Goal: Task Accomplishment & Management: Complete application form

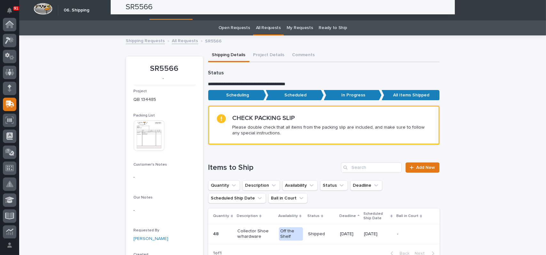
scroll to position [80, 0]
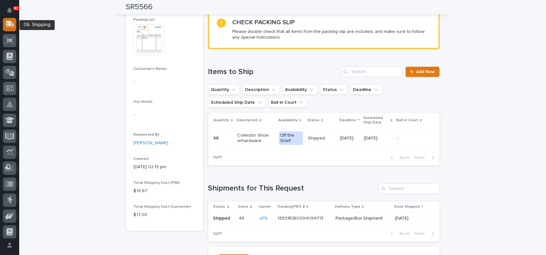
click at [12, 27] on icon at bounding box center [9, 25] width 8 height 6
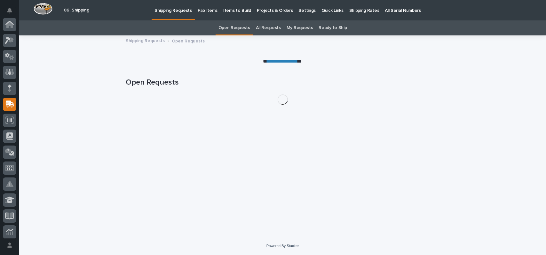
scroll to position [80, 0]
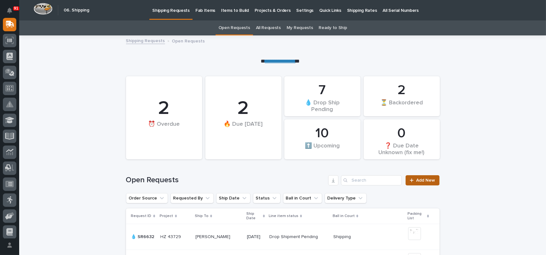
click at [418, 181] on span "Add New" at bounding box center [425, 180] width 19 height 4
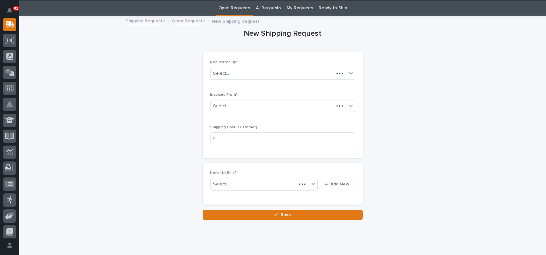
scroll to position [20, 0]
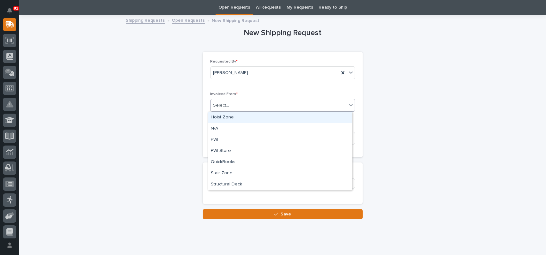
click at [231, 108] on div "Select..." at bounding box center [279, 105] width 136 height 11
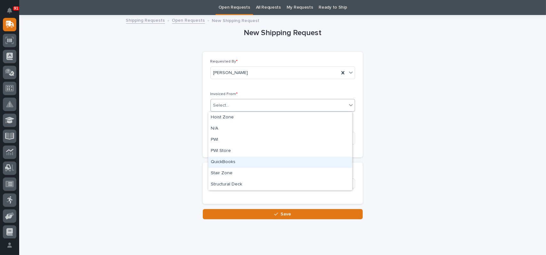
click at [234, 158] on div "QuickBooks" at bounding box center [280, 162] width 144 height 11
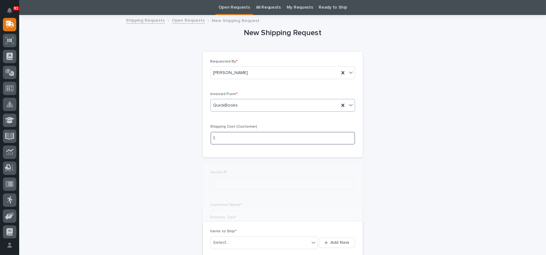
click at [229, 135] on input at bounding box center [282, 138] width 144 height 13
click at [235, 184] on input at bounding box center [282, 183] width 144 height 13
type input "136790"
click at [233, 215] on input at bounding box center [282, 216] width 144 height 13
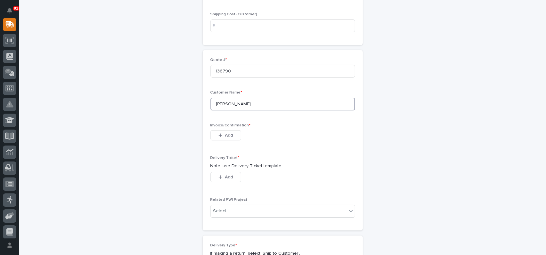
scroll to position [148, 0]
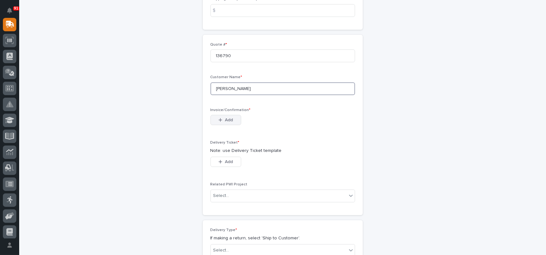
type input "[PERSON_NAME]"
click at [225, 121] on span "Add" at bounding box center [229, 120] width 8 height 6
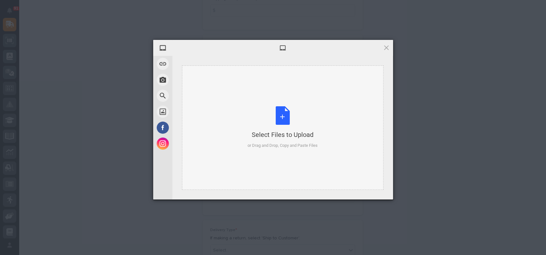
click at [274, 119] on div "Select Files to Upload or Drag and Drop, Copy and Paste Files" at bounding box center [282, 127] width 70 height 43
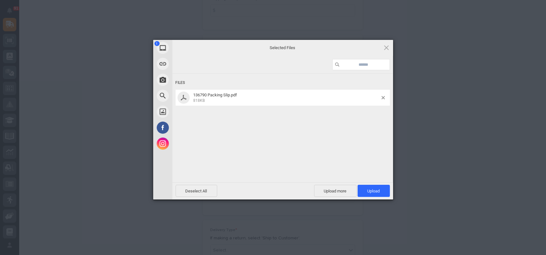
drag, startPoint x: 371, startPoint y: 184, endPoint x: 372, endPoint y: 188, distance: 3.3
click at [371, 185] on div "Deselect All Upload more Upload 1" at bounding box center [282, 190] width 221 height 17
click at [372, 188] on span "Upload 1" at bounding box center [373, 191] width 32 height 12
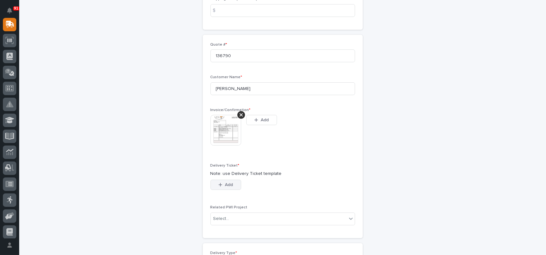
scroll to position [160, 0]
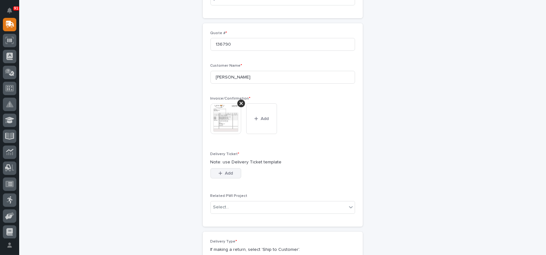
click at [221, 171] on div "button" at bounding box center [221, 173] width 6 height 4
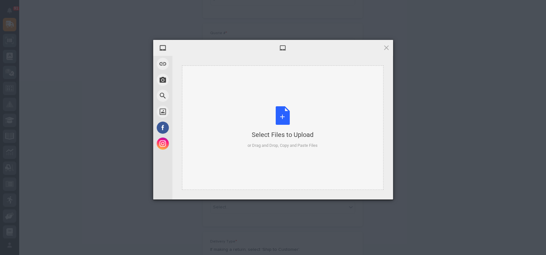
click at [288, 110] on div "Select Files to Upload or Drag and Drop, Copy and Paste Files" at bounding box center [282, 127] width 70 height 43
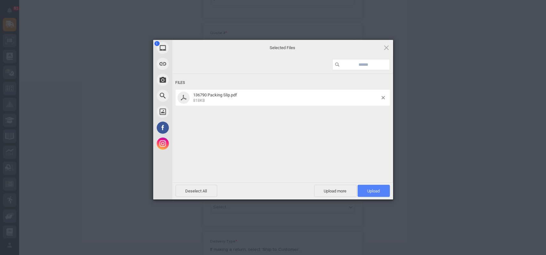
click at [370, 193] on span "Upload 1" at bounding box center [373, 191] width 12 height 5
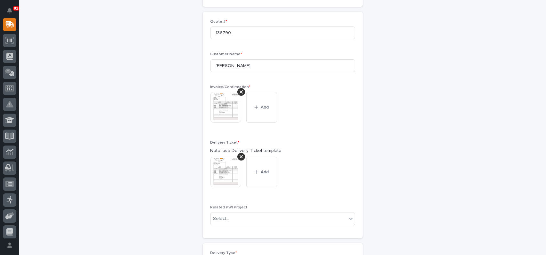
scroll to position [267, 0]
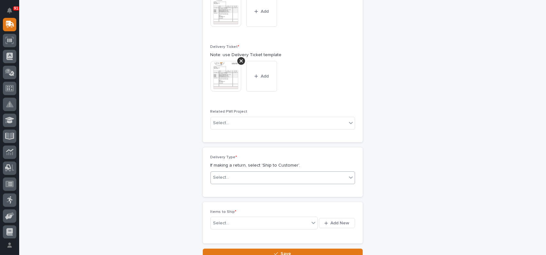
click at [223, 177] on div "Select..." at bounding box center [221, 178] width 16 height 7
click at [226, 191] on div "Ship to Customer" at bounding box center [280, 189] width 144 height 11
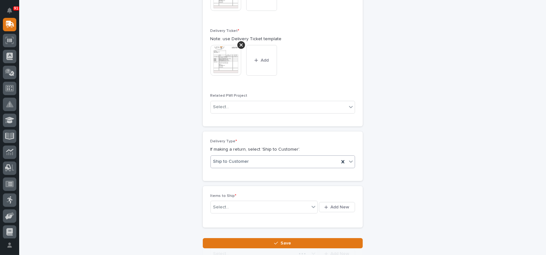
click at [229, 223] on div "Items to Ship * Select... Add New" at bounding box center [283, 207] width 160 height 42
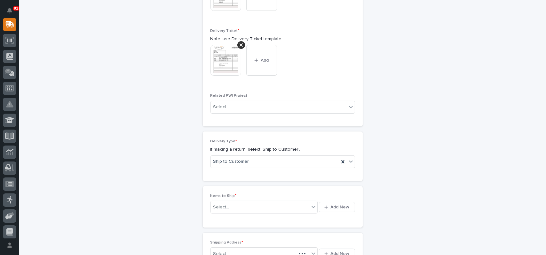
scroll to position [290, 0]
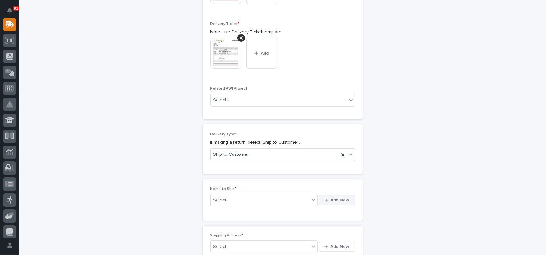
click at [325, 198] on icon "button" at bounding box center [326, 200] width 4 height 4
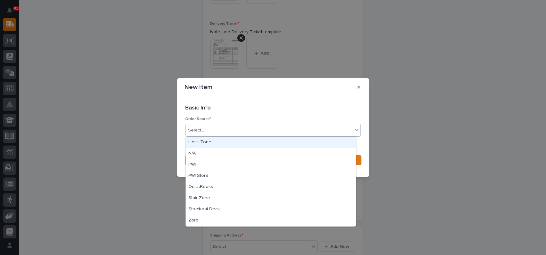
click at [213, 128] on div "Select..." at bounding box center [269, 130] width 167 height 11
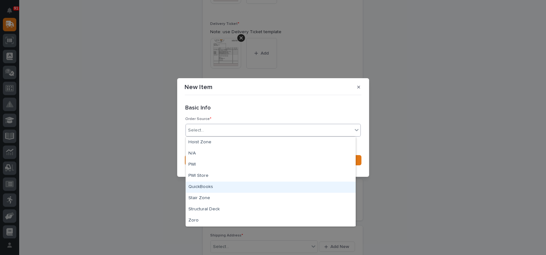
click at [202, 184] on div "QuickBooks" at bounding box center [271, 187] width 170 height 11
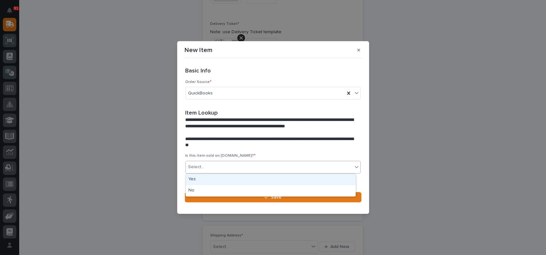
click at [231, 164] on div "Select..." at bounding box center [269, 167] width 167 height 11
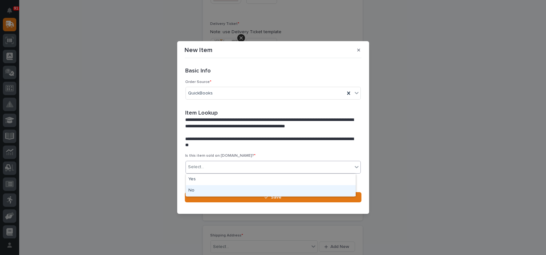
click at [212, 195] on div "No" at bounding box center [271, 190] width 170 height 11
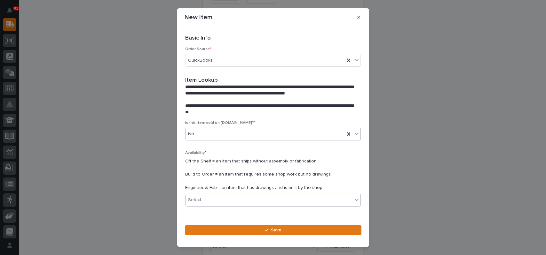
click at [210, 199] on div "Select..." at bounding box center [269, 200] width 167 height 11
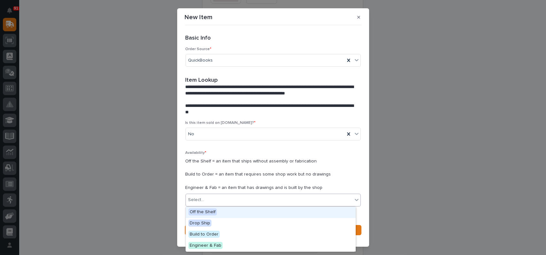
click at [206, 212] on span "Off the Shelf" at bounding box center [202, 212] width 28 height 7
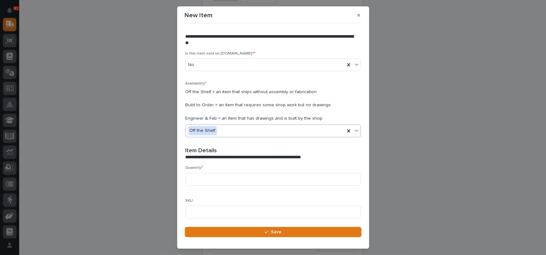
scroll to position [96, 0]
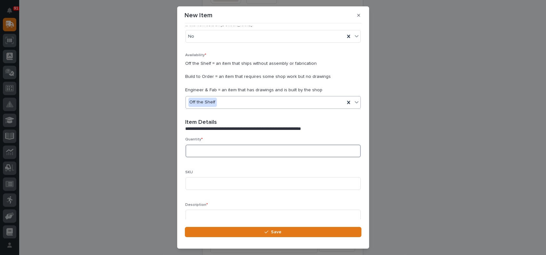
click at [207, 150] on input at bounding box center [272, 151] width 175 height 13
type input "5"
type input "multiple"
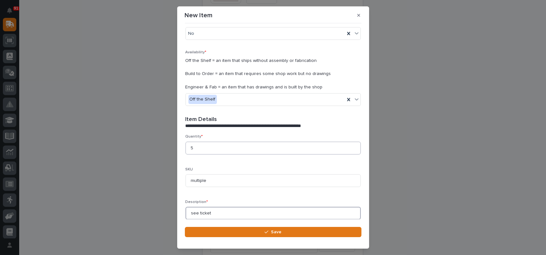
scroll to position [188, 0]
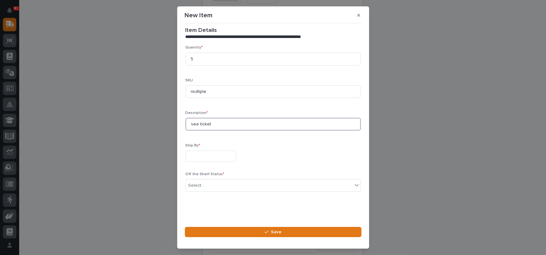
type input "see ticket"
click at [207, 157] on input "text" at bounding box center [210, 156] width 50 height 11
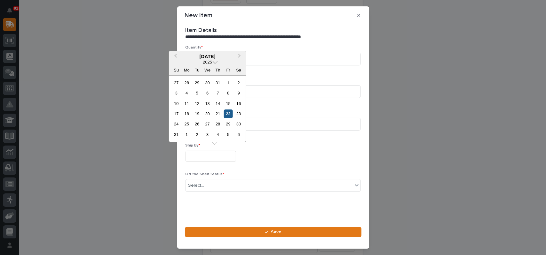
click at [229, 114] on div "22" at bounding box center [228, 114] width 9 height 9
type input "**********"
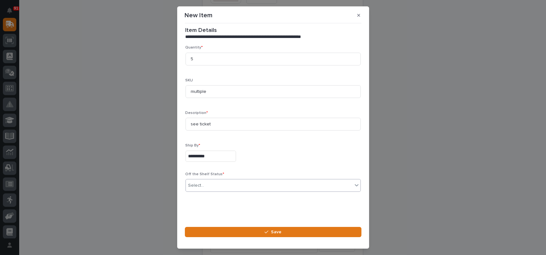
click at [202, 183] on div "Select..." at bounding box center [196, 185] width 16 height 7
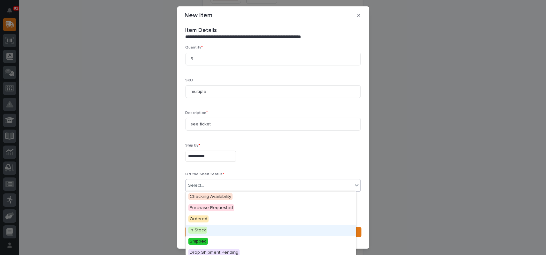
click at [199, 228] on span "In Stock" at bounding box center [197, 230] width 19 height 7
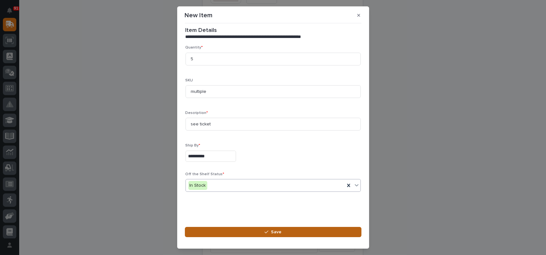
click at [218, 230] on button "Save" at bounding box center [273, 232] width 176 height 10
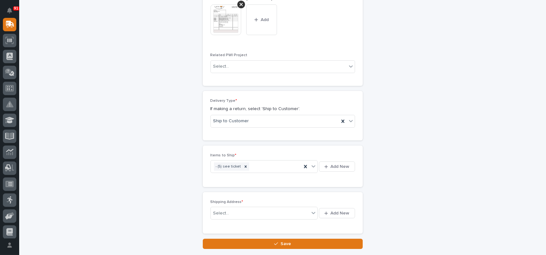
scroll to position [367, 0]
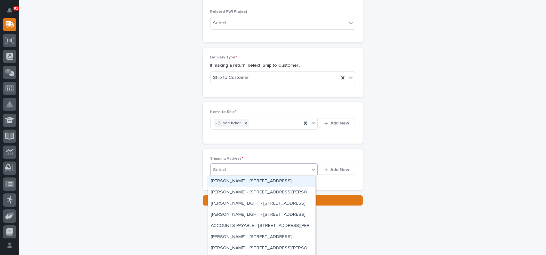
click at [256, 169] on div "Select..." at bounding box center [260, 170] width 99 height 11
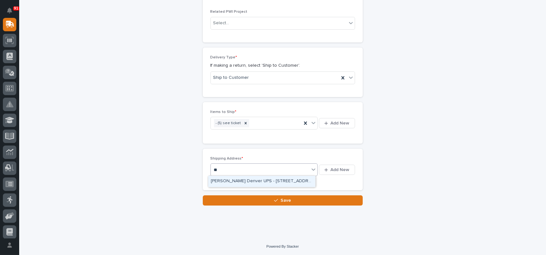
type input "*"
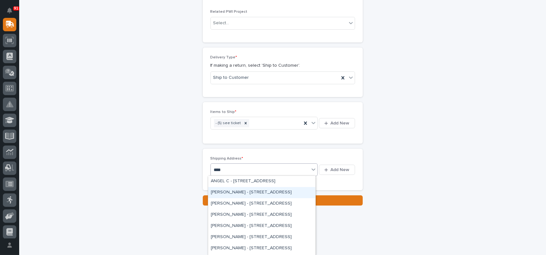
type input "****"
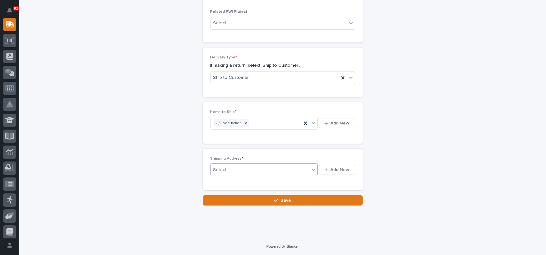
click at [228, 169] on div "Select..." at bounding box center [260, 170] width 99 height 11
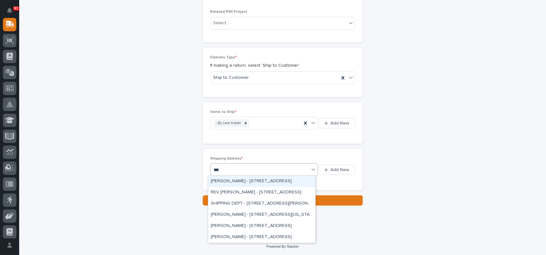
type input "****"
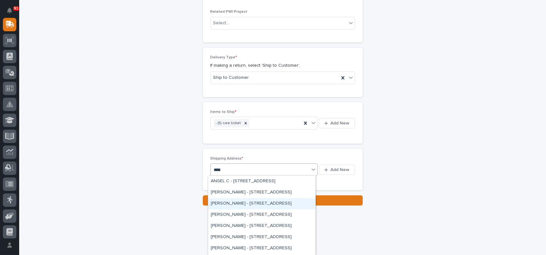
click at [256, 203] on div "[PERSON_NAME] - [STREET_ADDRESS]" at bounding box center [261, 203] width 107 height 11
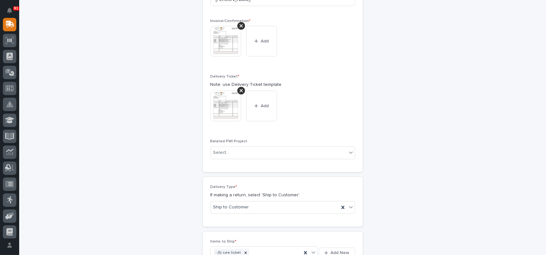
scroll to position [239, 0]
click at [241, 89] on div at bounding box center [241, 89] width 8 height 8
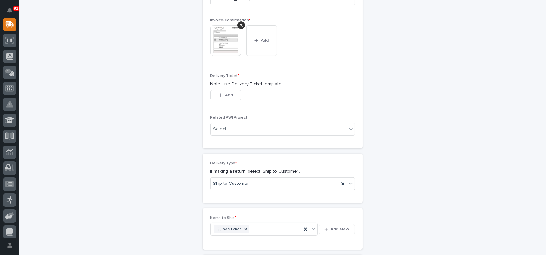
scroll to position [228, 0]
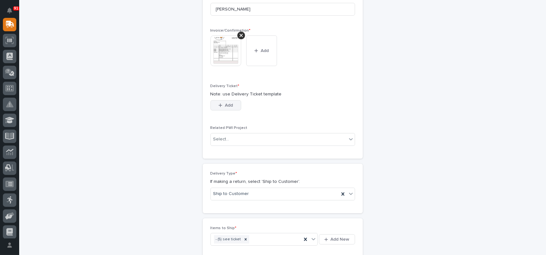
click at [231, 108] on button "Add" at bounding box center [225, 105] width 31 height 10
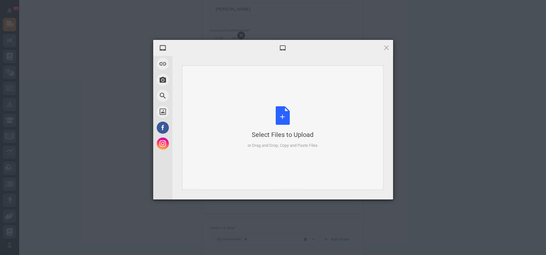
click at [281, 118] on div "Select Files to Upload or Drag and Drop, Copy and Paste Files" at bounding box center [282, 127] width 70 height 43
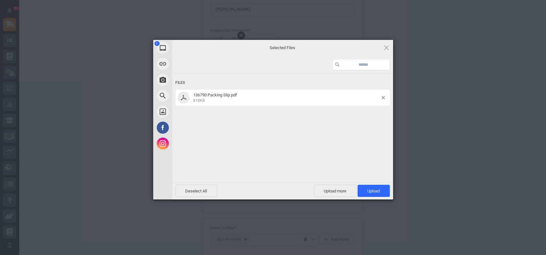
drag, startPoint x: 376, startPoint y: 190, endPoint x: 358, endPoint y: 174, distance: 24.7
click at [376, 190] on span "Upload 1" at bounding box center [373, 191] width 12 height 5
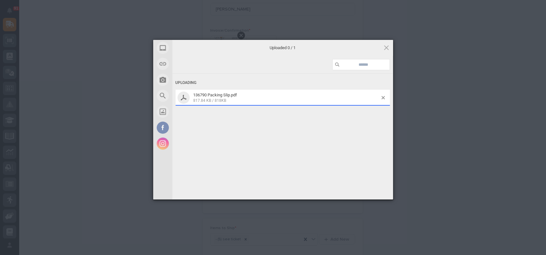
scroll to position [239, 0]
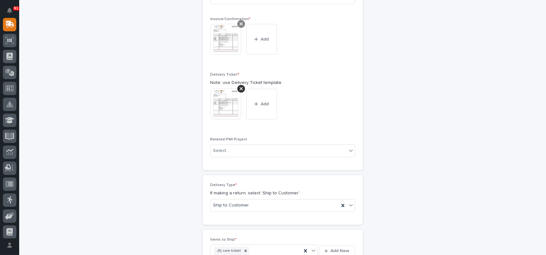
click at [239, 24] on icon at bounding box center [240, 23] width 3 height 5
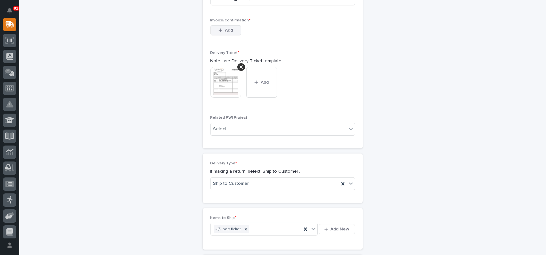
scroll to position [228, 0]
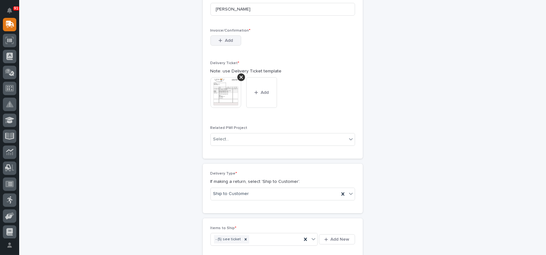
click at [225, 36] on button "Add" at bounding box center [225, 40] width 31 height 10
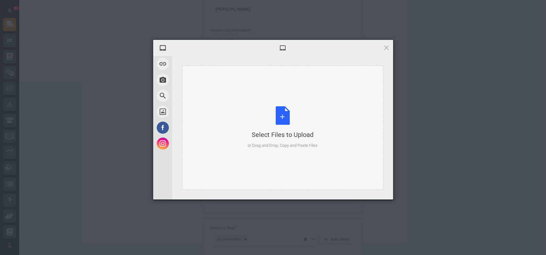
click at [287, 116] on div "Select Files to Upload or Drag and Drop, Copy and Paste Files" at bounding box center [282, 127] width 70 height 43
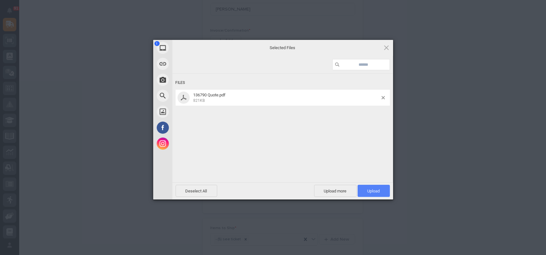
click at [368, 189] on span "Upload 1" at bounding box center [373, 191] width 12 height 5
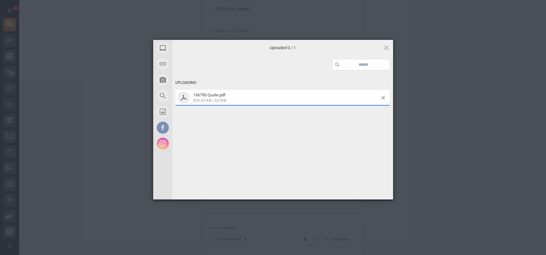
scroll to position [239, 0]
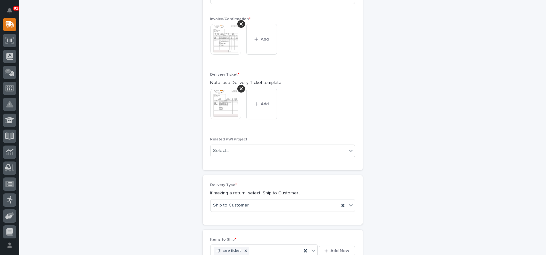
click at [284, 124] on div "Delivery Ticket * Note: use Delivery Ticket template This file cannot be opened…" at bounding box center [282, 101] width 144 height 57
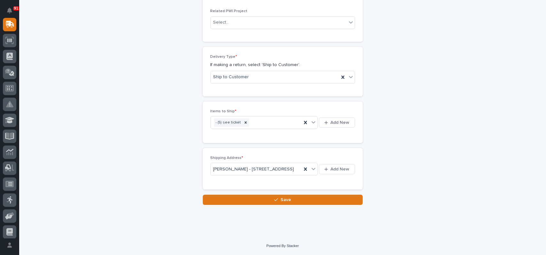
scroll to position [379, 0]
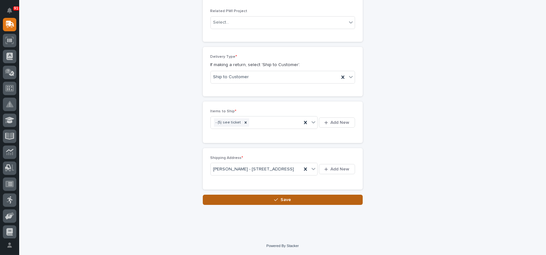
click at [275, 199] on icon "button" at bounding box center [276, 200] width 4 height 3
